Goal: Transaction & Acquisition: Book appointment/travel/reservation

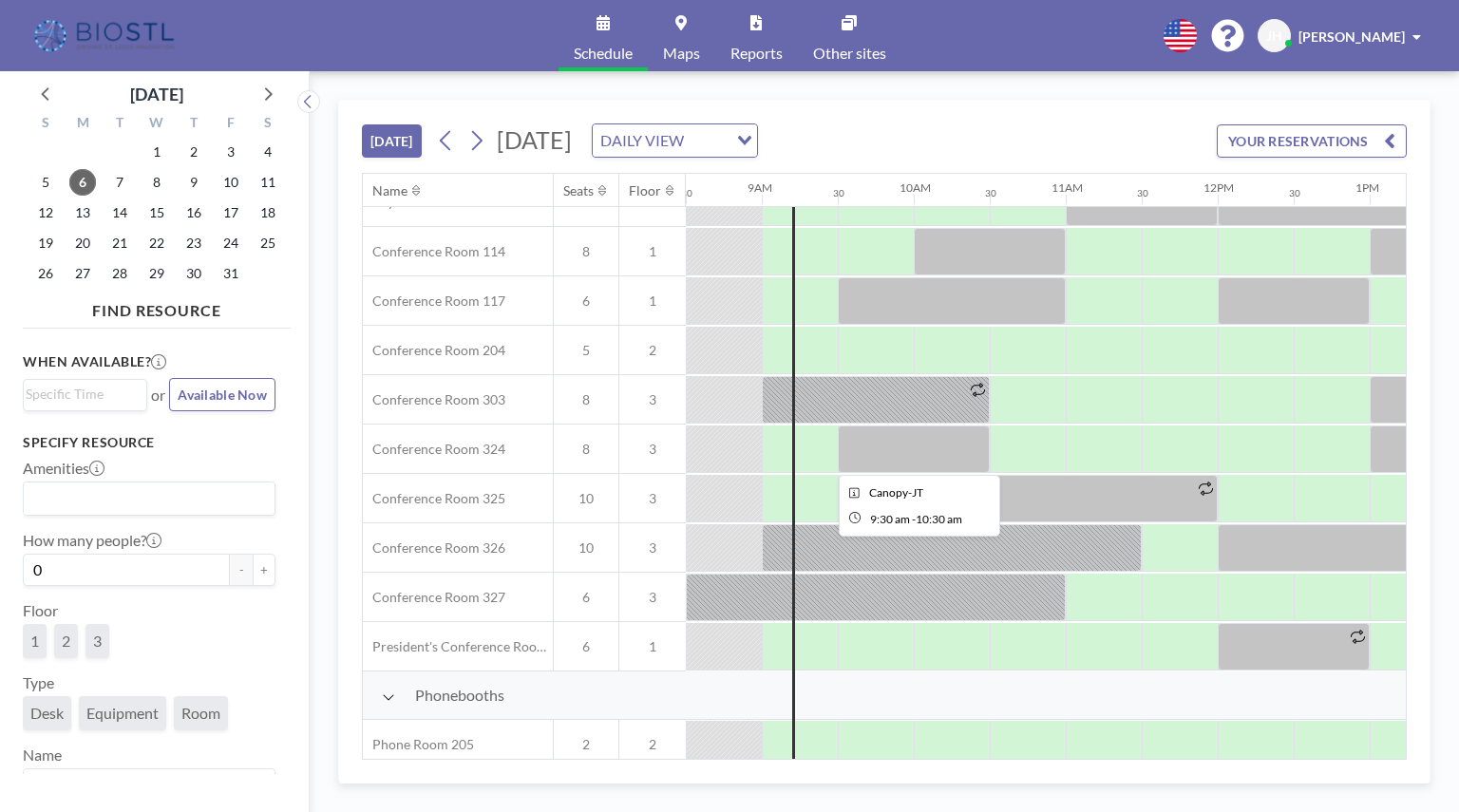
scroll to position [689, 1292]
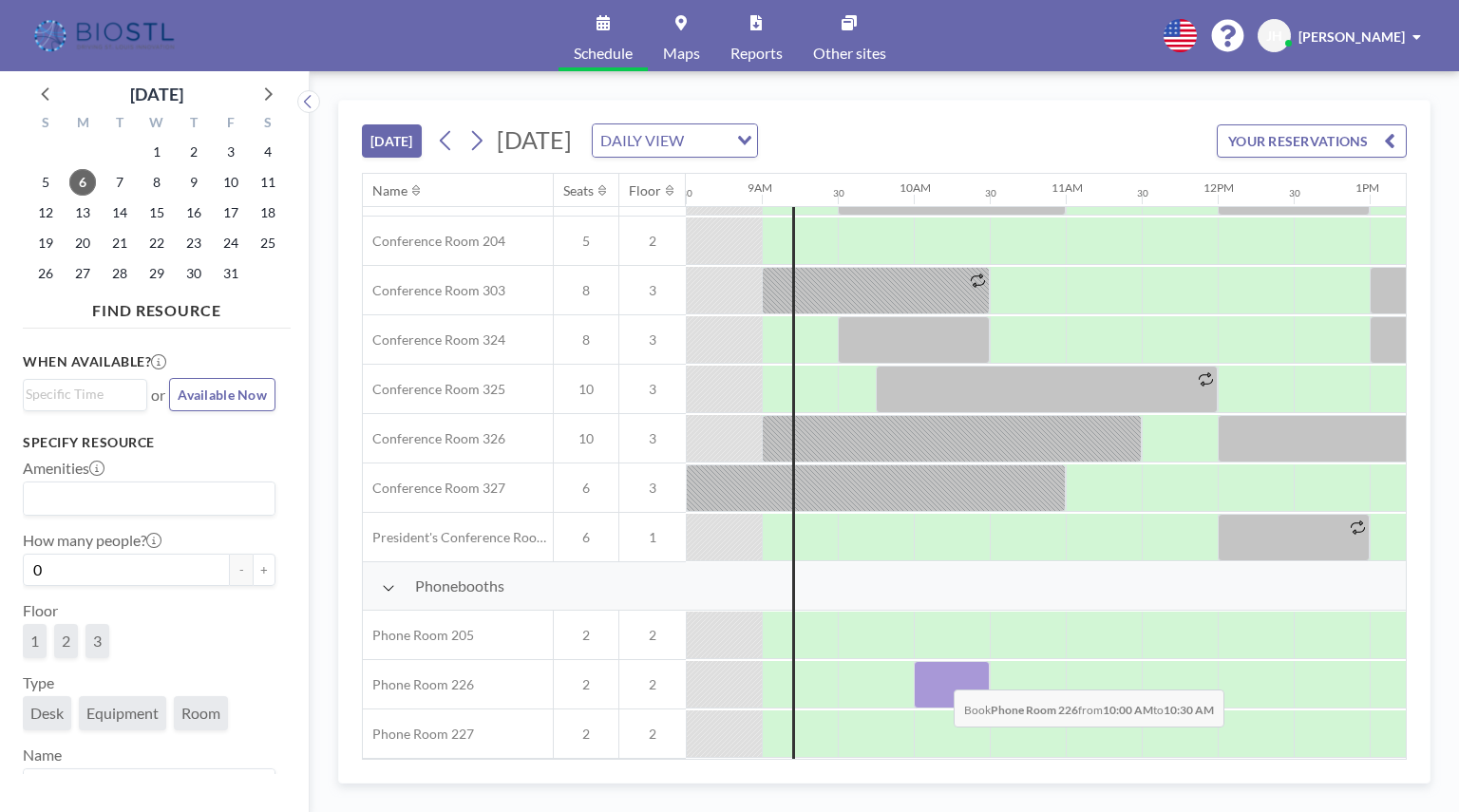
click at [938, 676] on div at bounding box center [951, 685] width 76 height 47
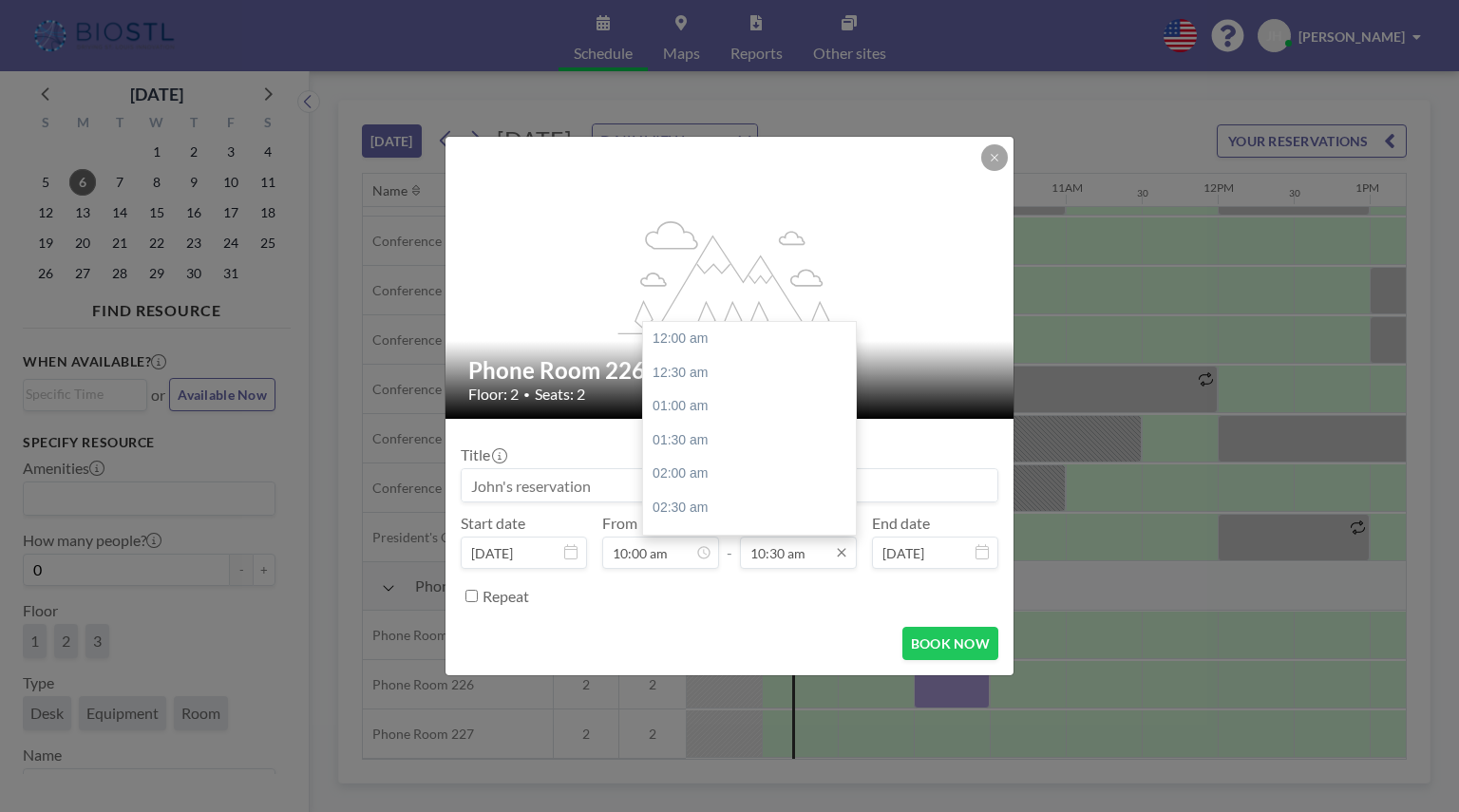
scroll to position [709, 0]
click at [811, 557] on input "10:30 am" at bounding box center [798, 552] width 117 height 33
click at [714, 376] on div "11:00 am" at bounding box center [754, 373] width 222 height 35
type input "11:00 am"
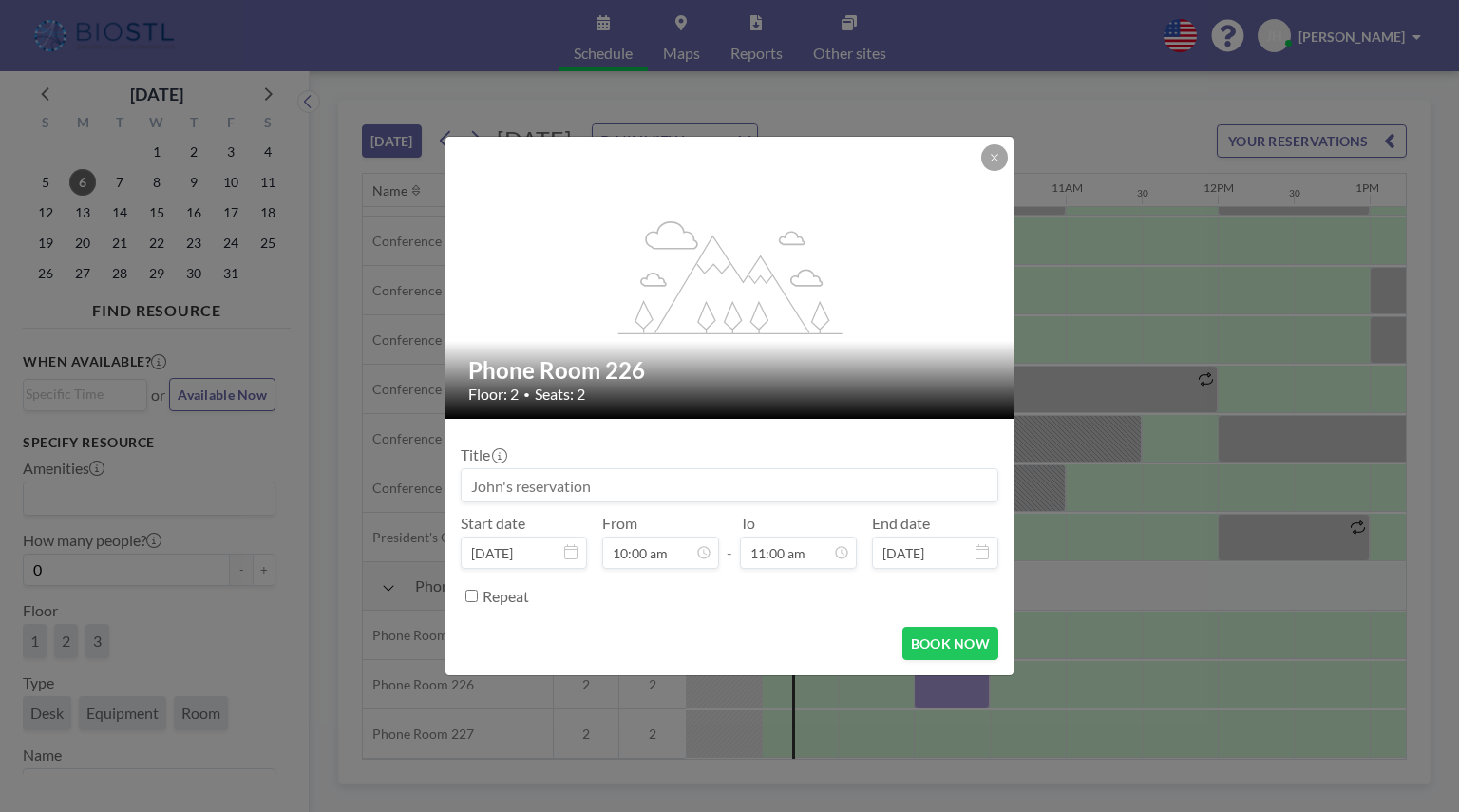
click at [635, 484] on input at bounding box center [729, 485] width 535 height 33
type input "Panome Bio"
click at [958, 649] on button "BOOK NOW" at bounding box center [950, 644] width 96 height 34
